Goal: Information Seeking & Learning: Learn about a topic

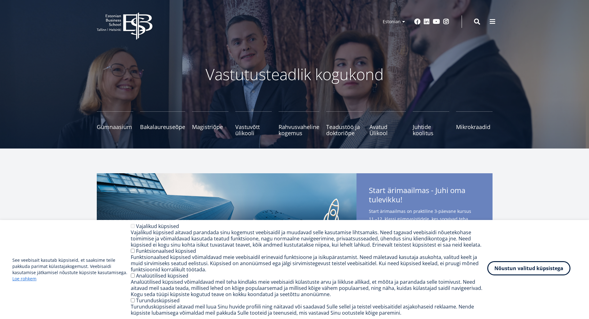
click at [517, 269] on button "Nõustun valitud küpsistega" at bounding box center [529, 268] width 83 height 14
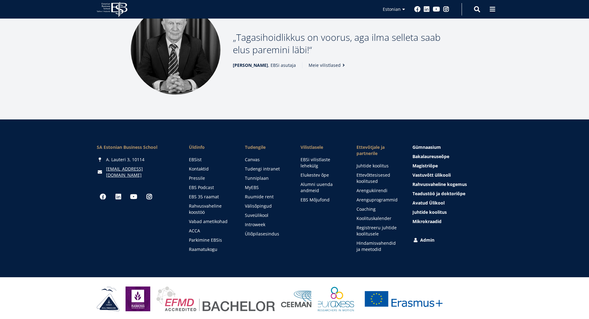
scroll to position [816, 0]
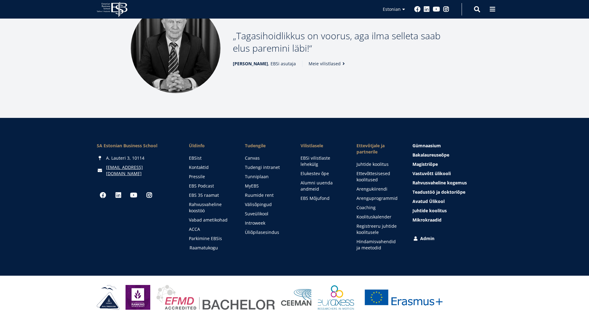
click at [205, 248] on link "Raamatukogu" at bounding box center [212, 248] width 44 height 6
click at [492, 9] on span at bounding box center [493, 9] width 6 height 6
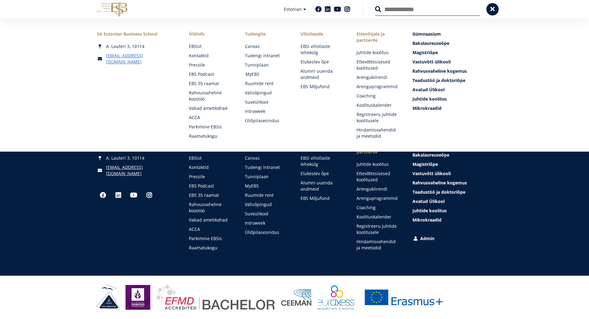
click at [256, 75] on link "MyEBS" at bounding box center [268, 74] width 44 height 6
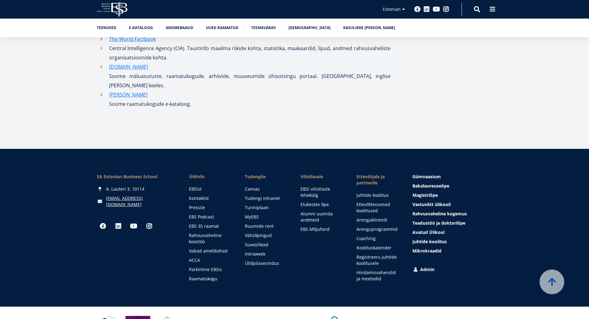
scroll to position [3187, 0]
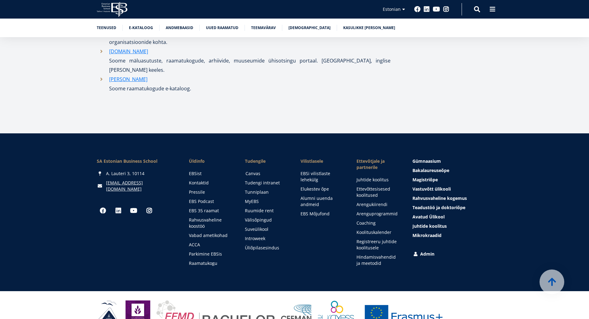
click at [253, 170] on link "Canvas" at bounding box center [268, 173] width 44 height 6
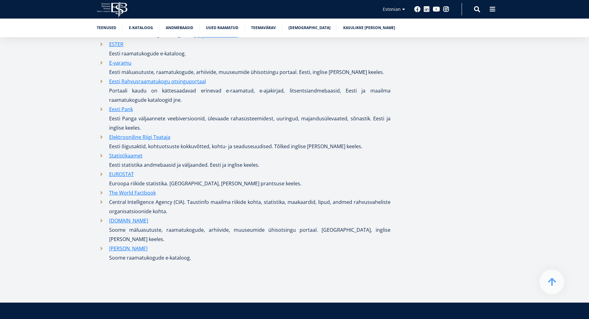
scroll to position [3002, 0]
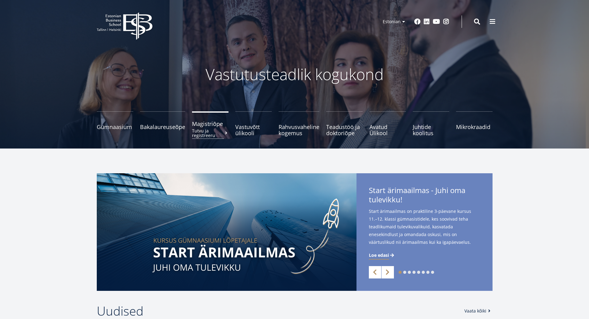
click at [202, 130] on small "Tutvu ja registreeru" at bounding box center [210, 132] width 37 height 9
click at [415, 130] on span "Juhtide koolitus Tutvu ja registreeru" at bounding box center [431, 127] width 37 height 12
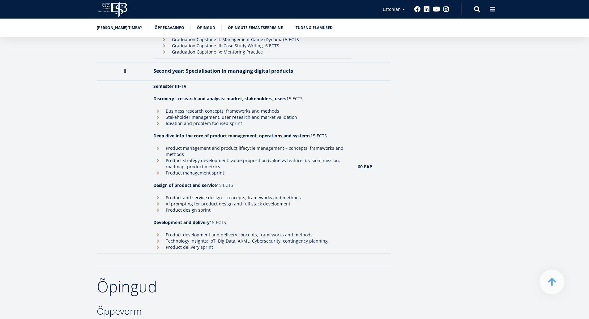
scroll to position [711, 0]
